Goal: Information Seeking & Learning: Learn about a topic

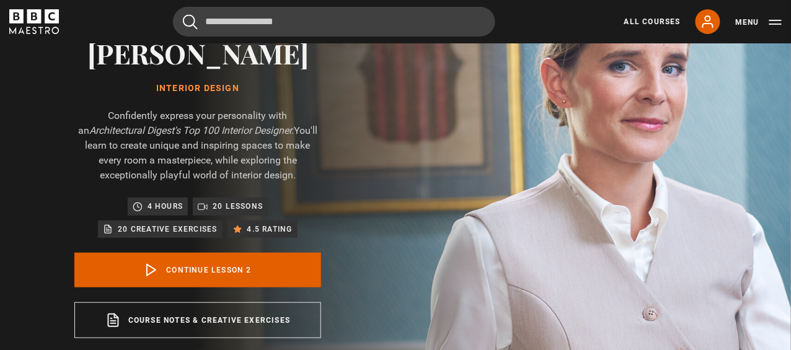
scroll to position [144, 0]
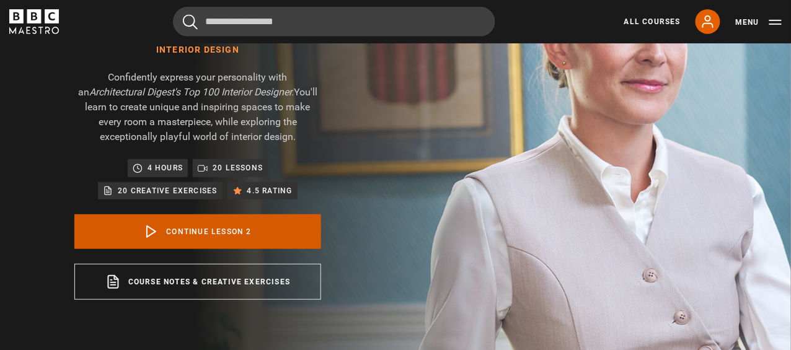
click at [267, 220] on link "Continue lesson 2" at bounding box center [197, 231] width 247 height 35
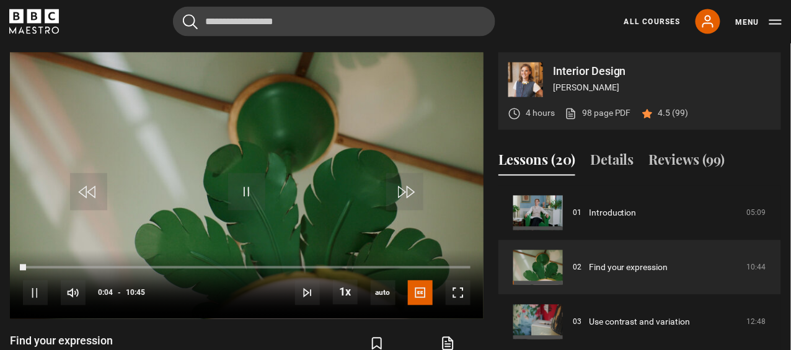
scroll to position [542, 0]
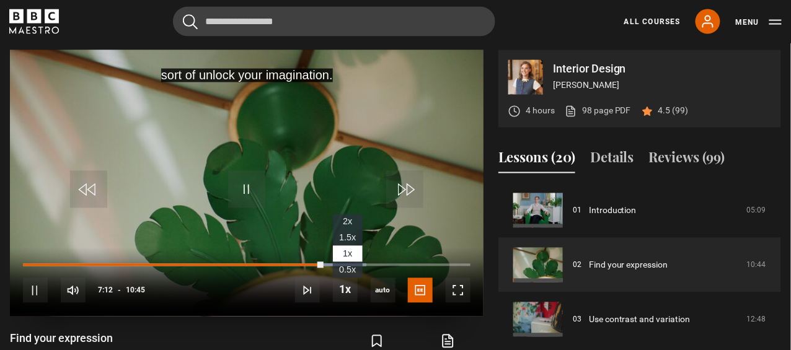
click at [351, 235] on span "1.5x" at bounding box center [347, 238] width 17 height 10
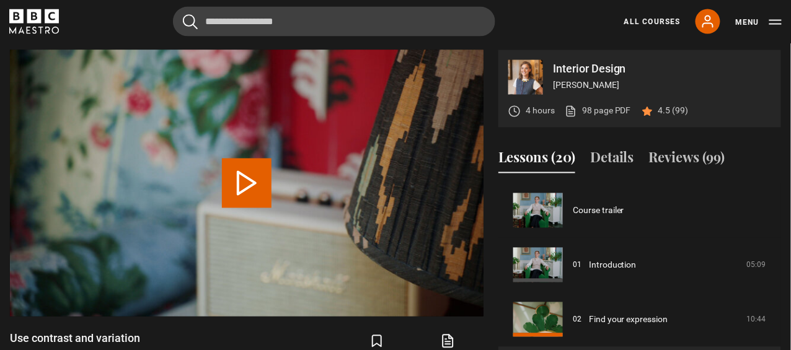
scroll to position [109, 0]
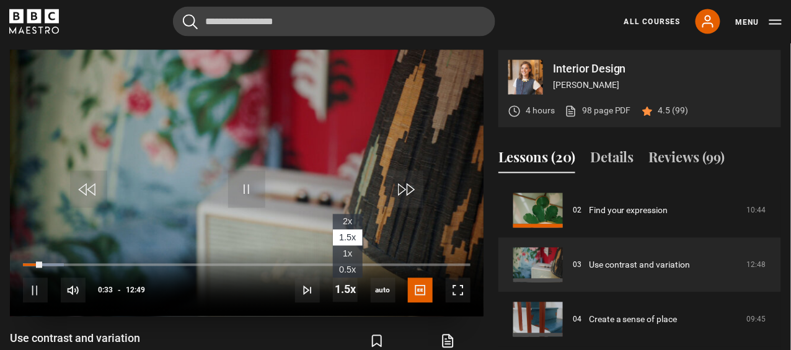
click at [350, 254] on span "1x" at bounding box center [347, 254] width 9 height 10
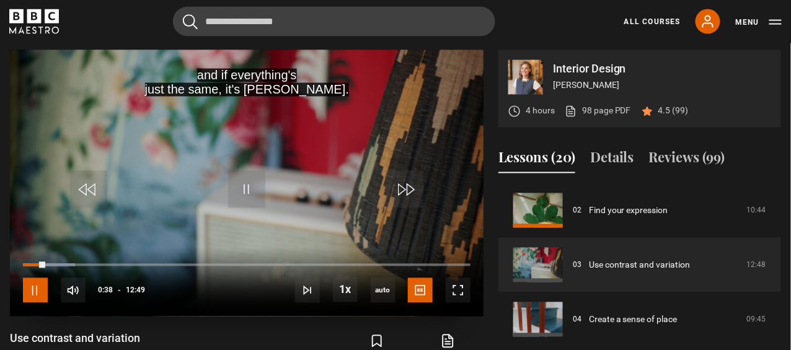
click at [41, 290] on span "Video Player" at bounding box center [35, 290] width 25 height 25
drag, startPoint x: 187, startPoint y: 223, endPoint x: 226, endPoint y: 205, distance: 42.7
click at [226, 205] on video "Video Player" at bounding box center [247, 183] width 474 height 267
drag, startPoint x: 226, startPoint y: 205, endPoint x: 218, endPoint y: 210, distance: 8.9
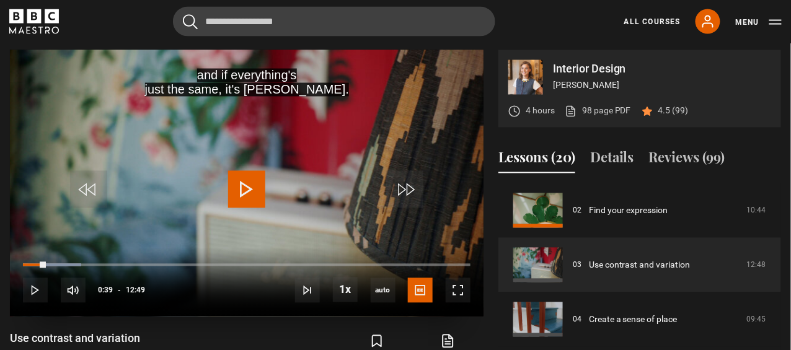
click at [218, 210] on video "Video Player" at bounding box center [247, 183] width 474 height 267
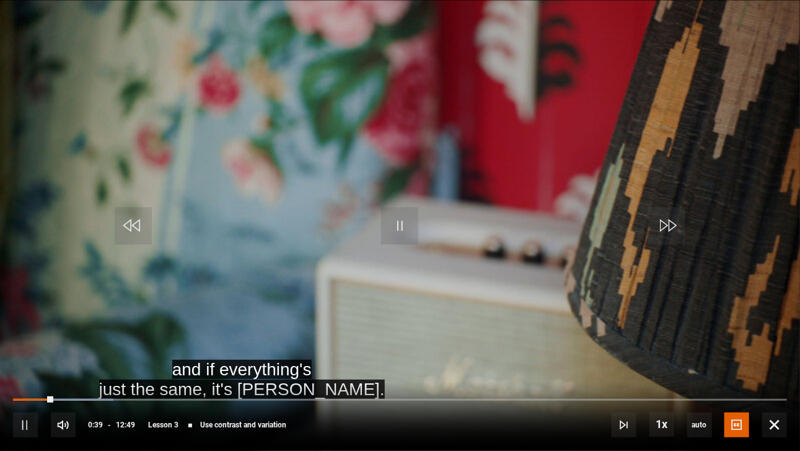
click at [218, 285] on video "Video Player" at bounding box center [400, 225] width 800 height 451
click at [328, 235] on video "Video Player" at bounding box center [400, 225] width 800 height 451
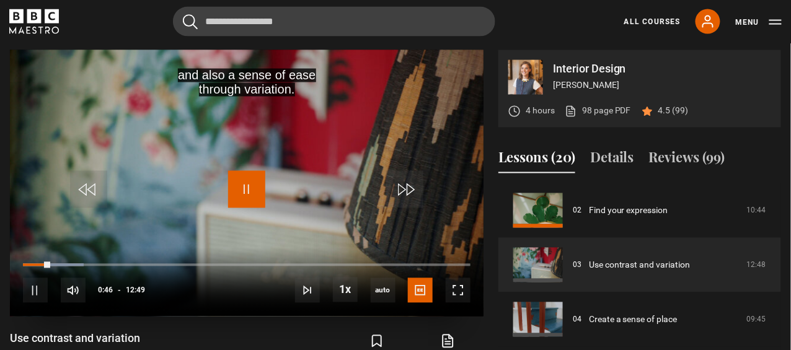
click at [247, 189] on span "Video Player" at bounding box center [246, 189] width 37 height 37
drag, startPoint x: 247, startPoint y: 189, endPoint x: 333, endPoint y: 122, distance: 109.1
click at [333, 122] on video-js "and also a sense of ease through variation. Video Player is loading. Play Lesso…" at bounding box center [247, 183] width 474 height 267
drag, startPoint x: 399, startPoint y: 55, endPoint x: 497, endPoint y: 2, distance: 110.4
